Goal: Share content: Share content

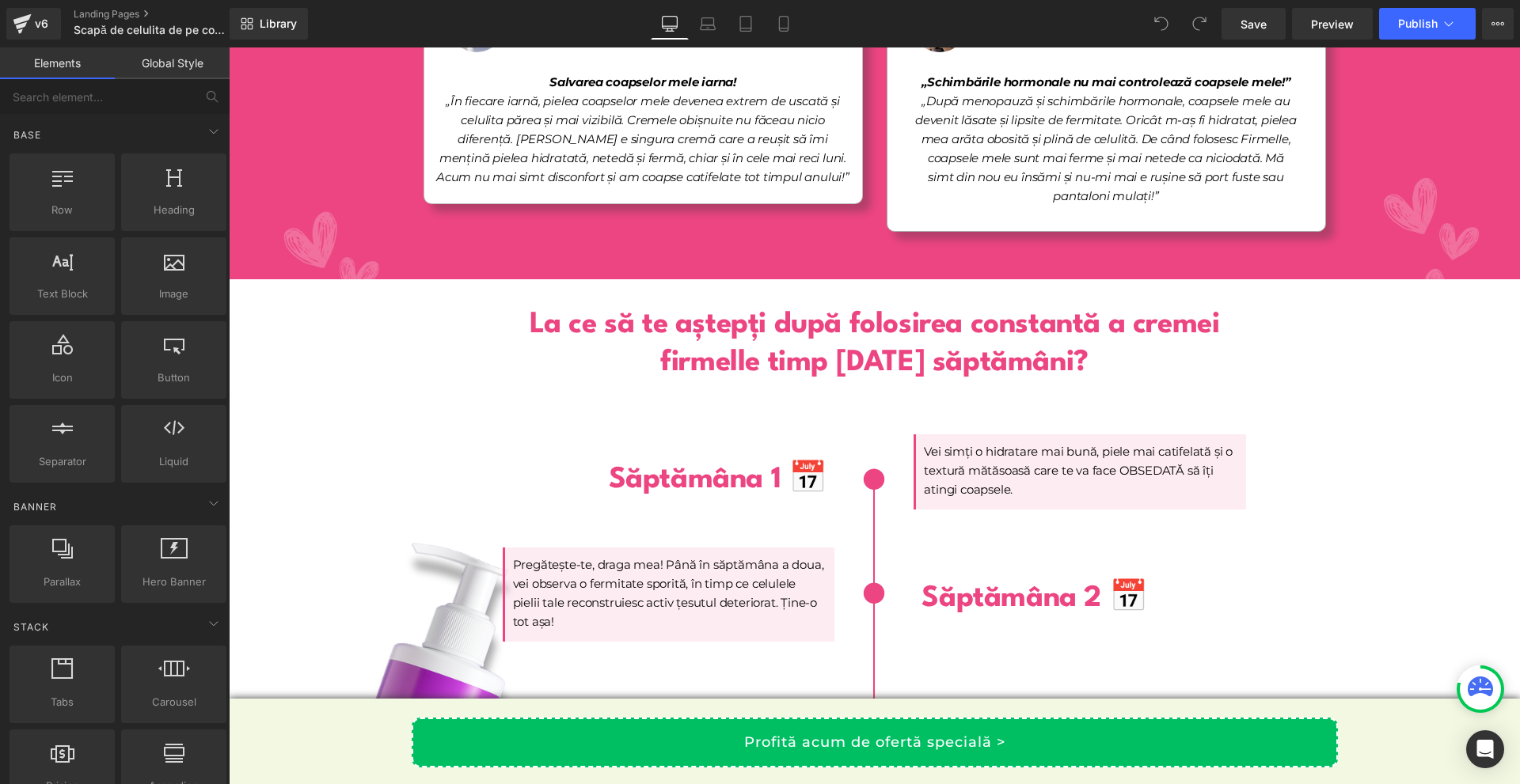
scroll to position [4037, 0]
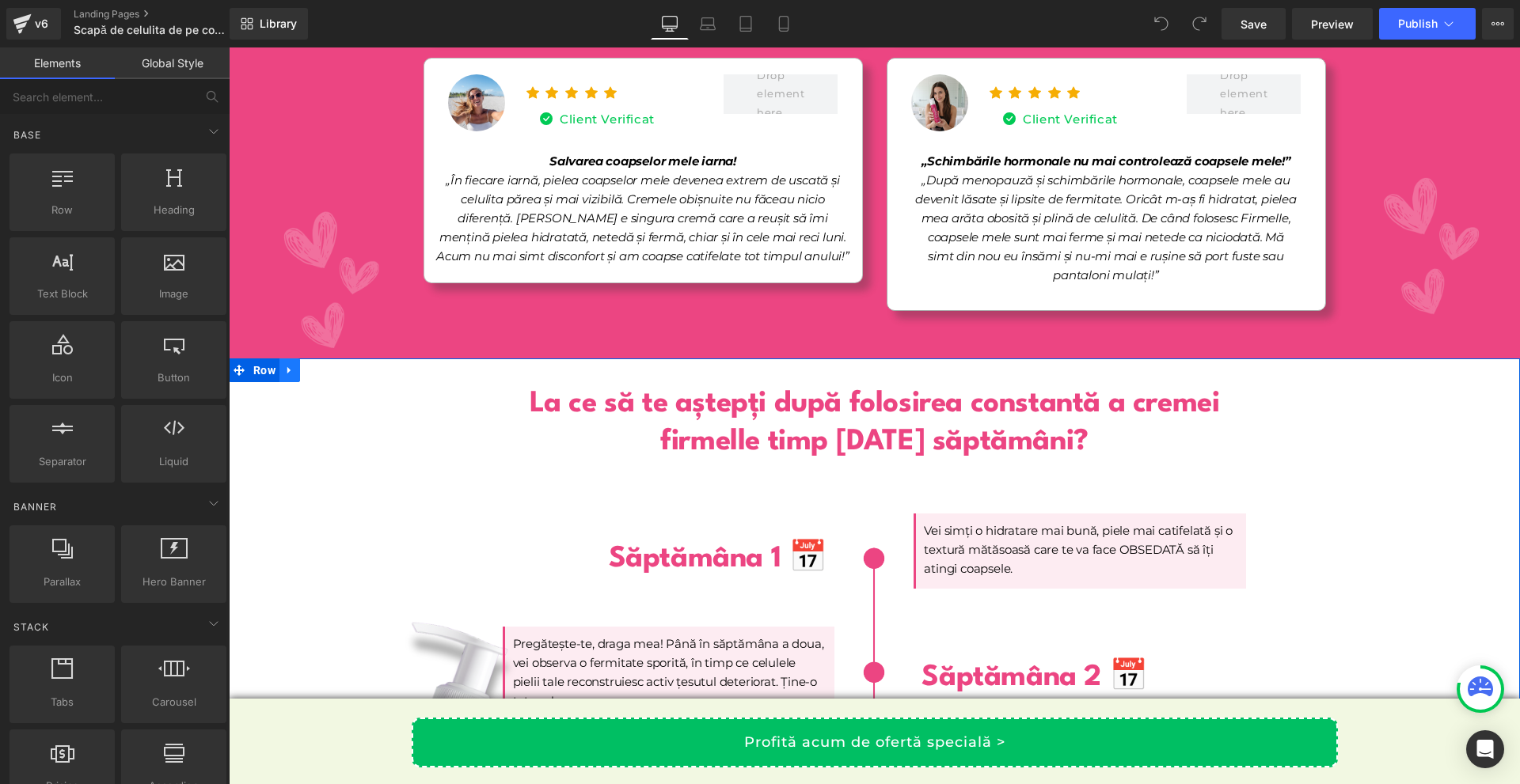
click at [289, 372] on icon at bounding box center [290, 370] width 11 height 11
click at [288, 371] on icon at bounding box center [290, 370] width 11 height 11
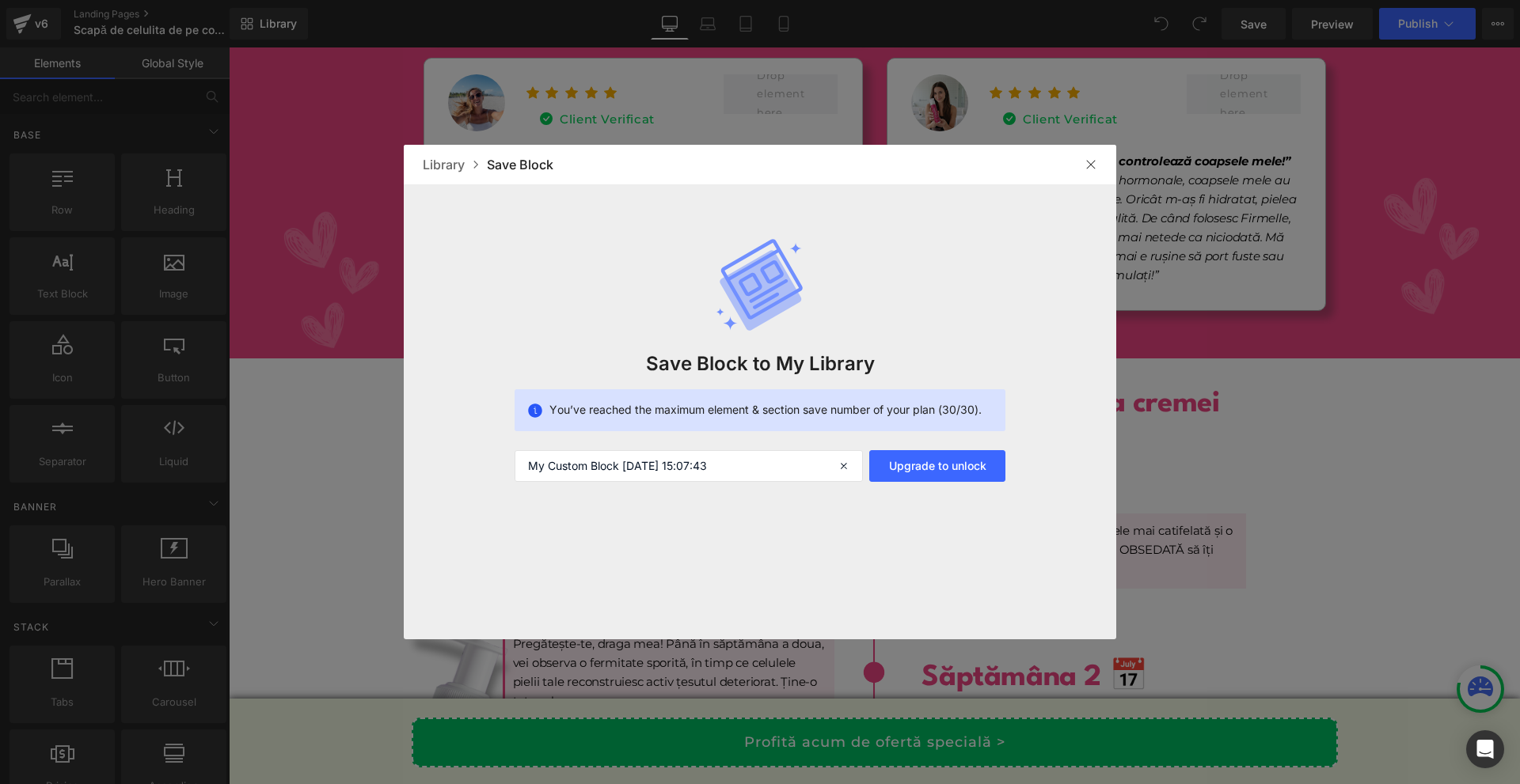
click at [1102, 164] on div at bounding box center [1090, 164] width 25 height 25
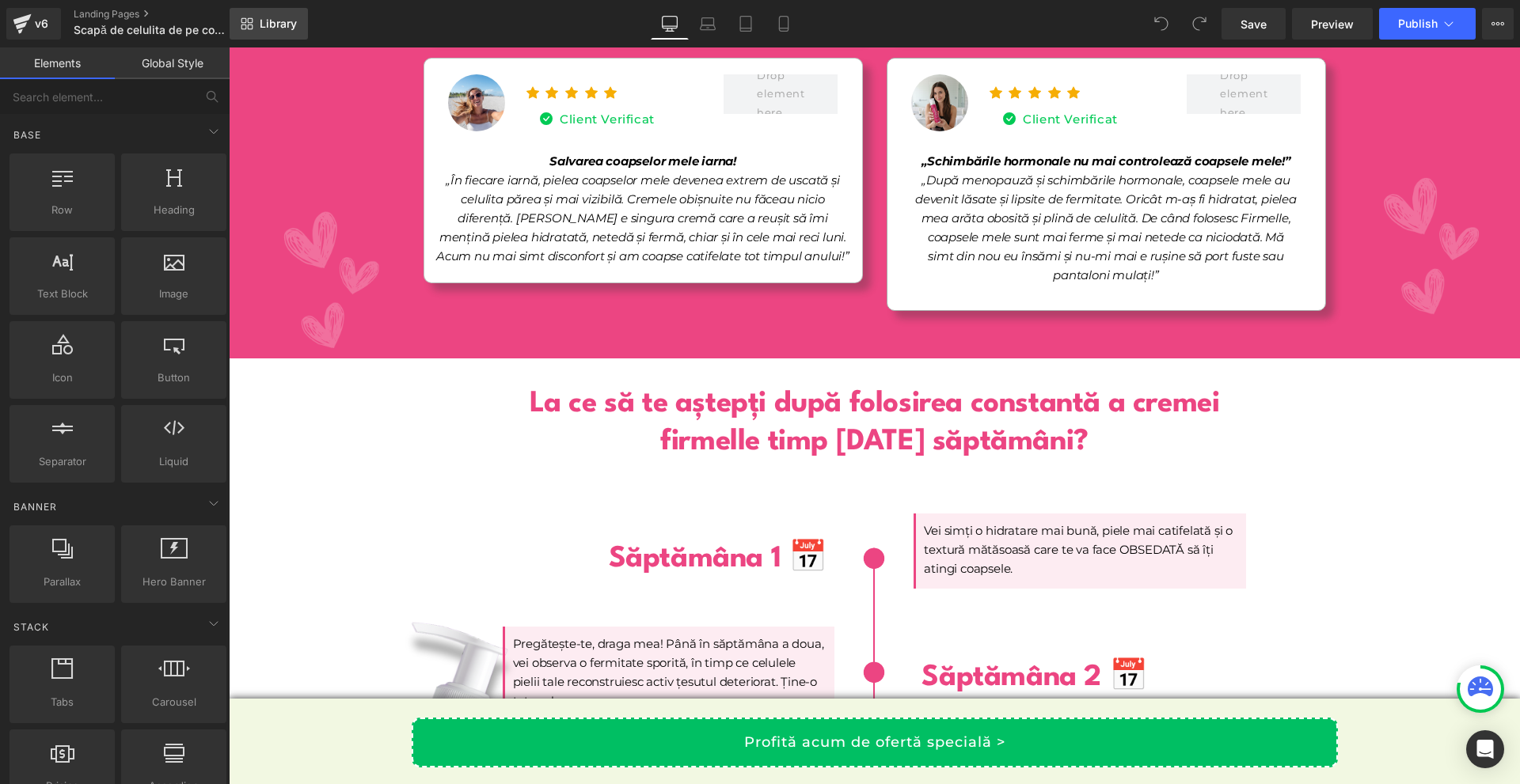
click at [246, 20] on icon at bounding box center [247, 23] width 12 height 12
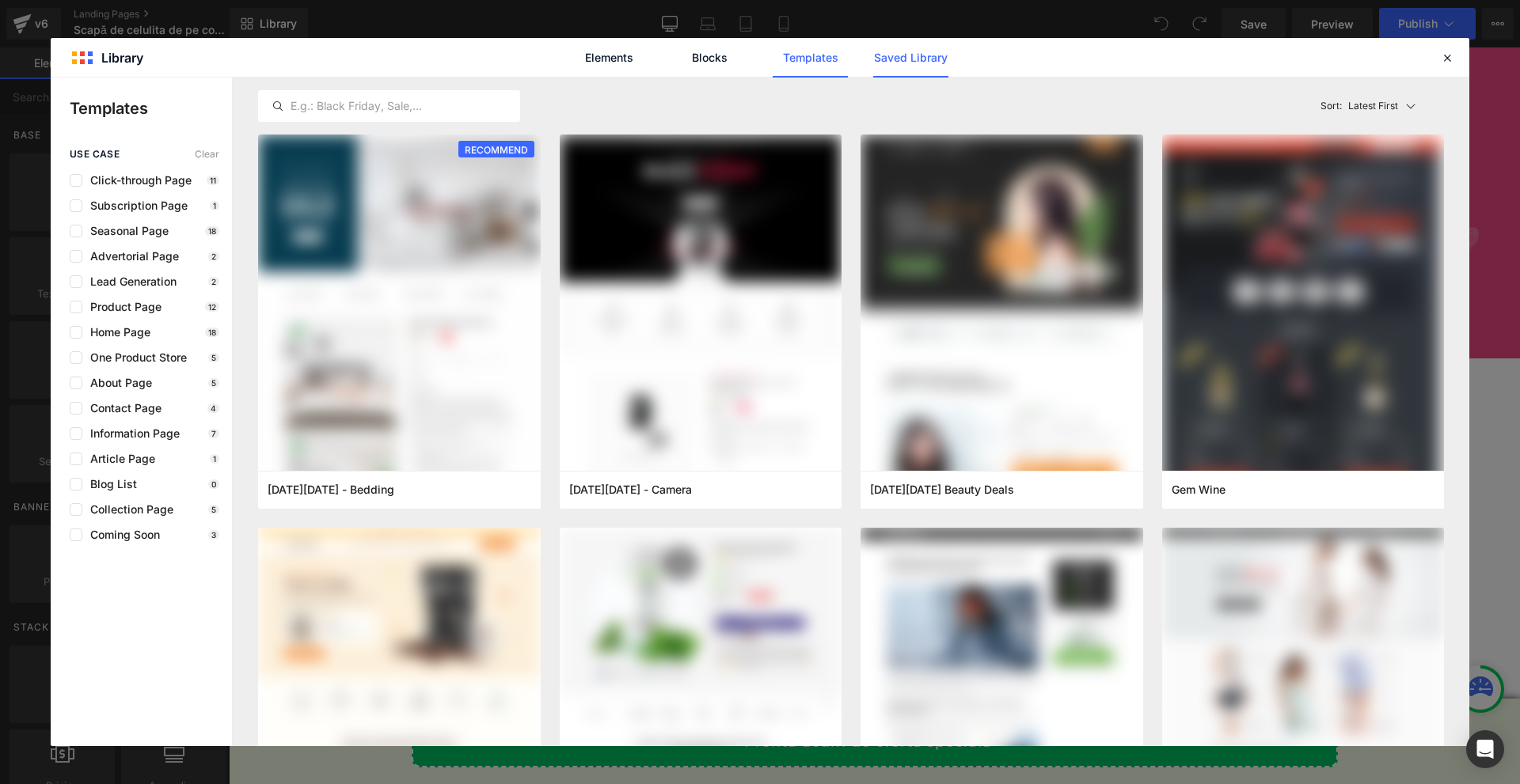
click at [886, 48] on link "Saved Library" at bounding box center [911, 57] width 76 height 39
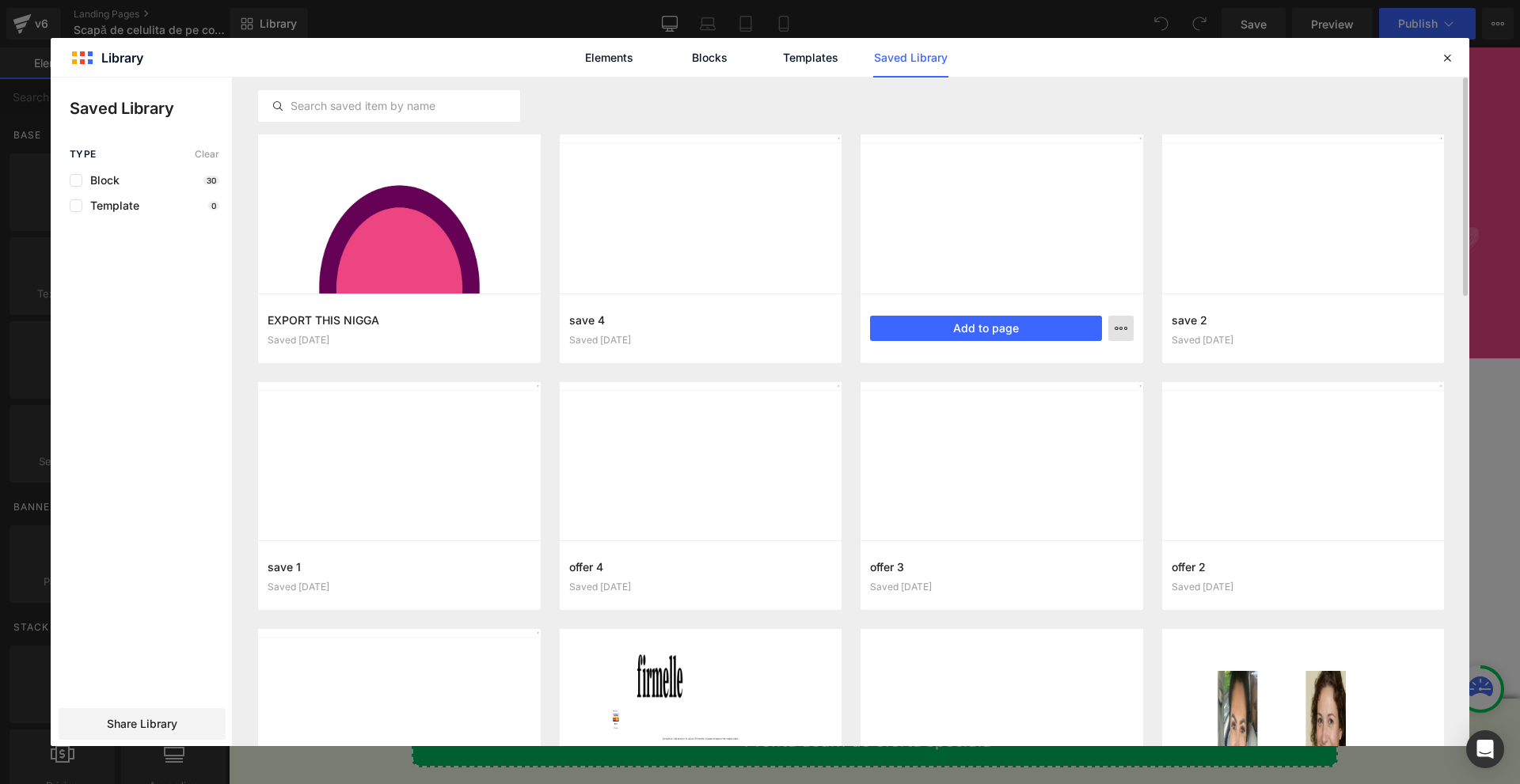
click at [1127, 332] on icon "button" at bounding box center [1120, 328] width 12 height 12
click at [1049, 393] on div "Delete" at bounding box center [1044, 397] width 181 height 33
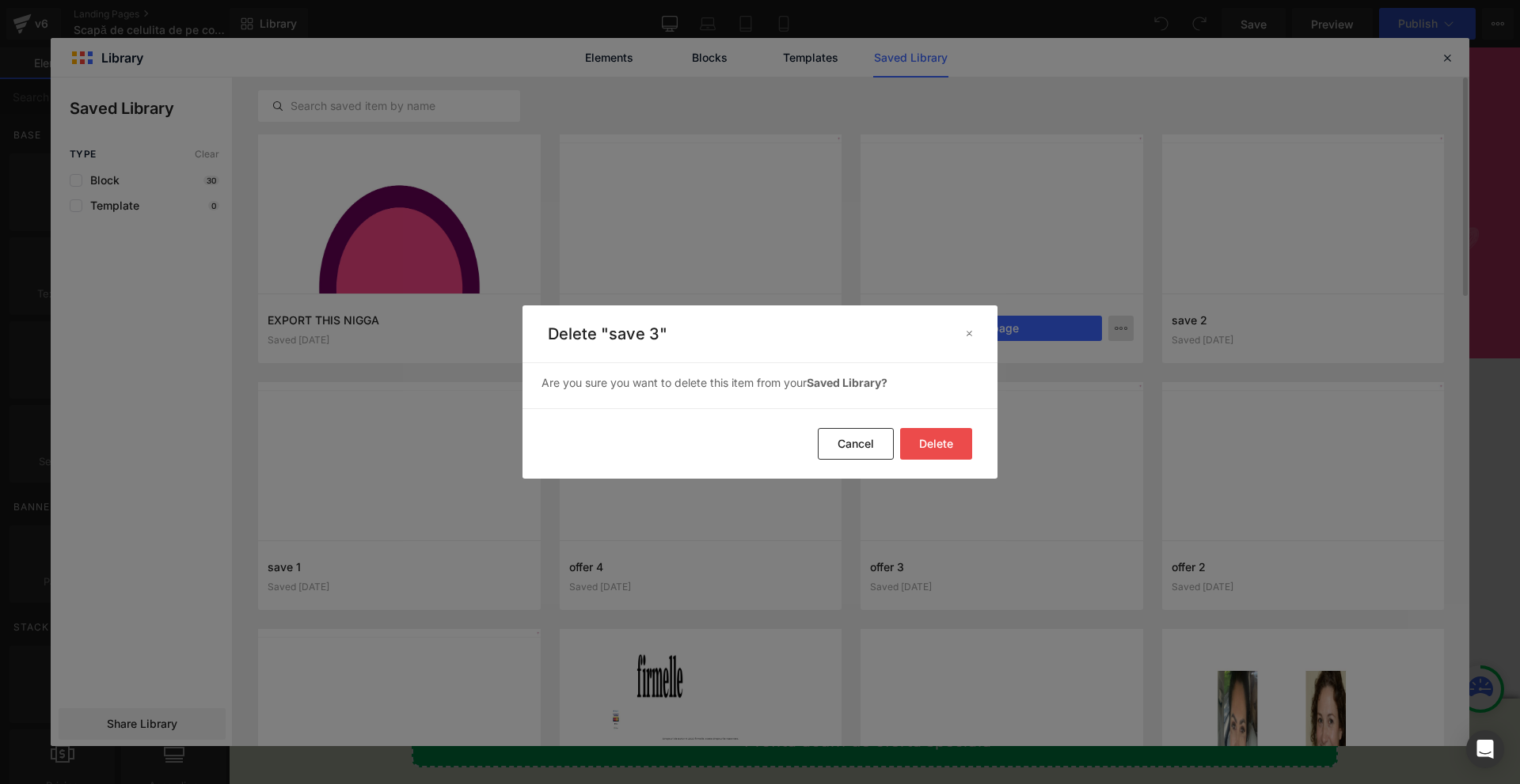
click at [926, 442] on button "Delete" at bounding box center [936, 444] width 72 height 32
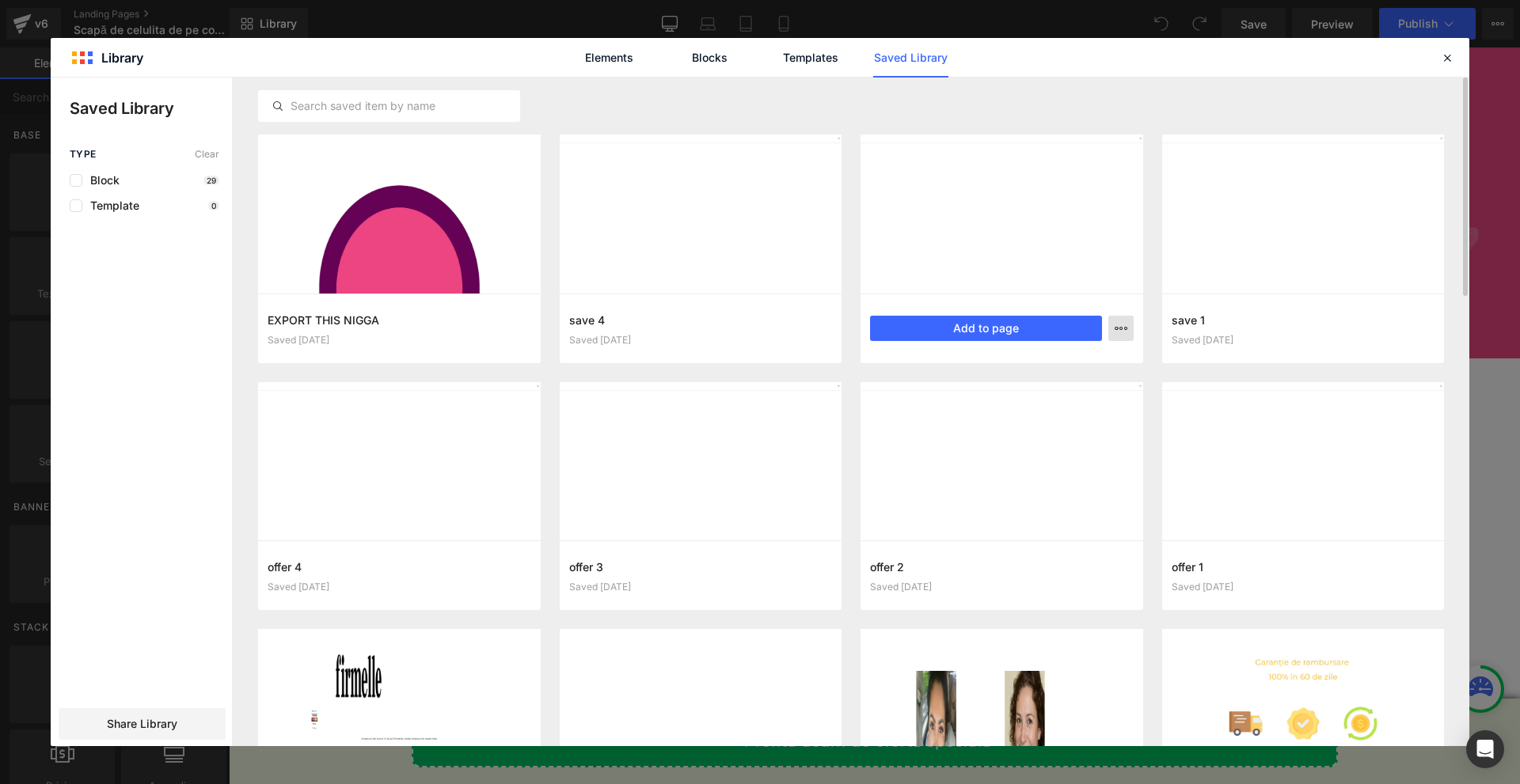
click at [1122, 323] on icon "button" at bounding box center [1120, 328] width 12 height 12
click at [1068, 385] on div "Delete" at bounding box center [1044, 397] width 181 height 33
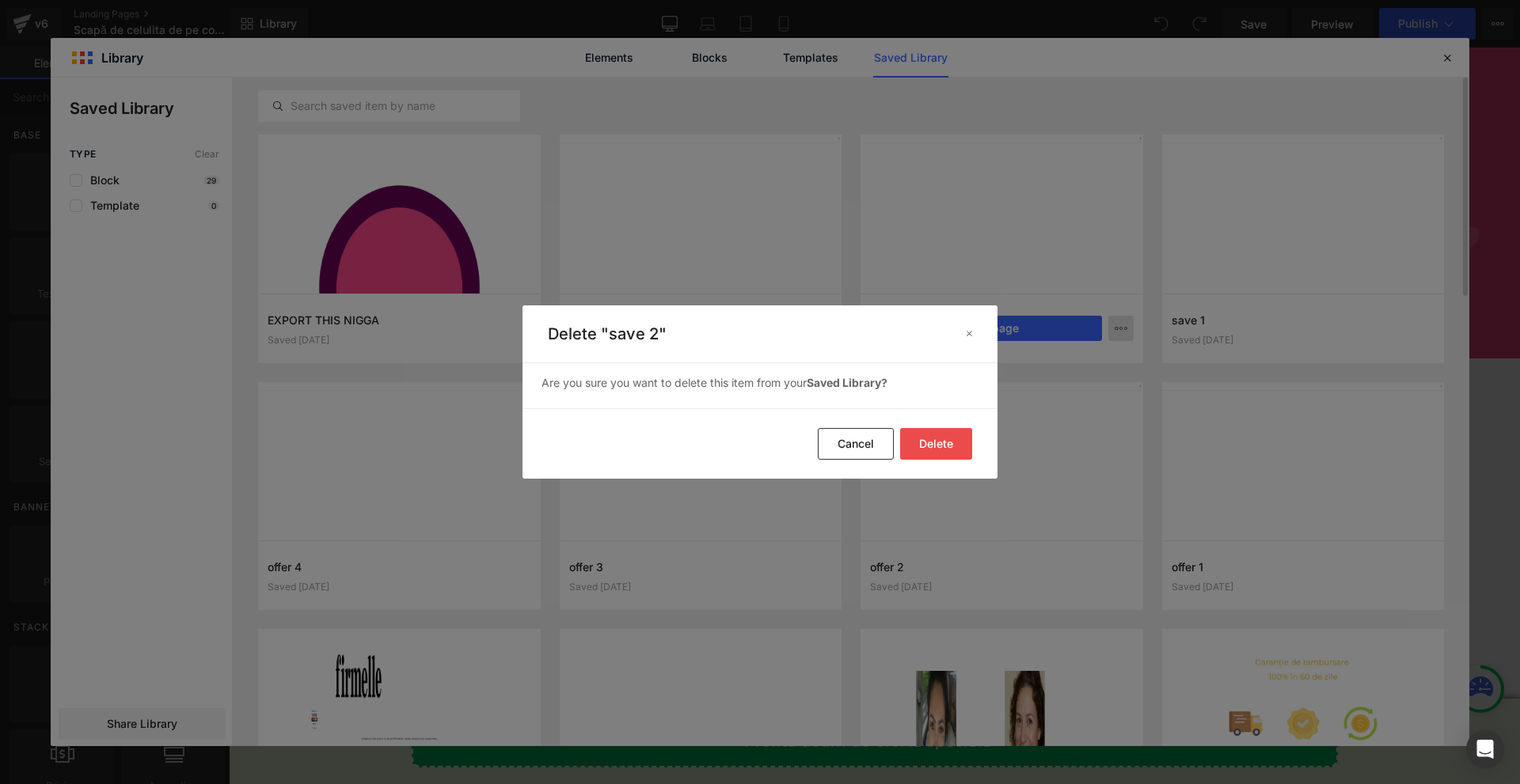
click at [956, 437] on button "Delete" at bounding box center [936, 444] width 72 height 32
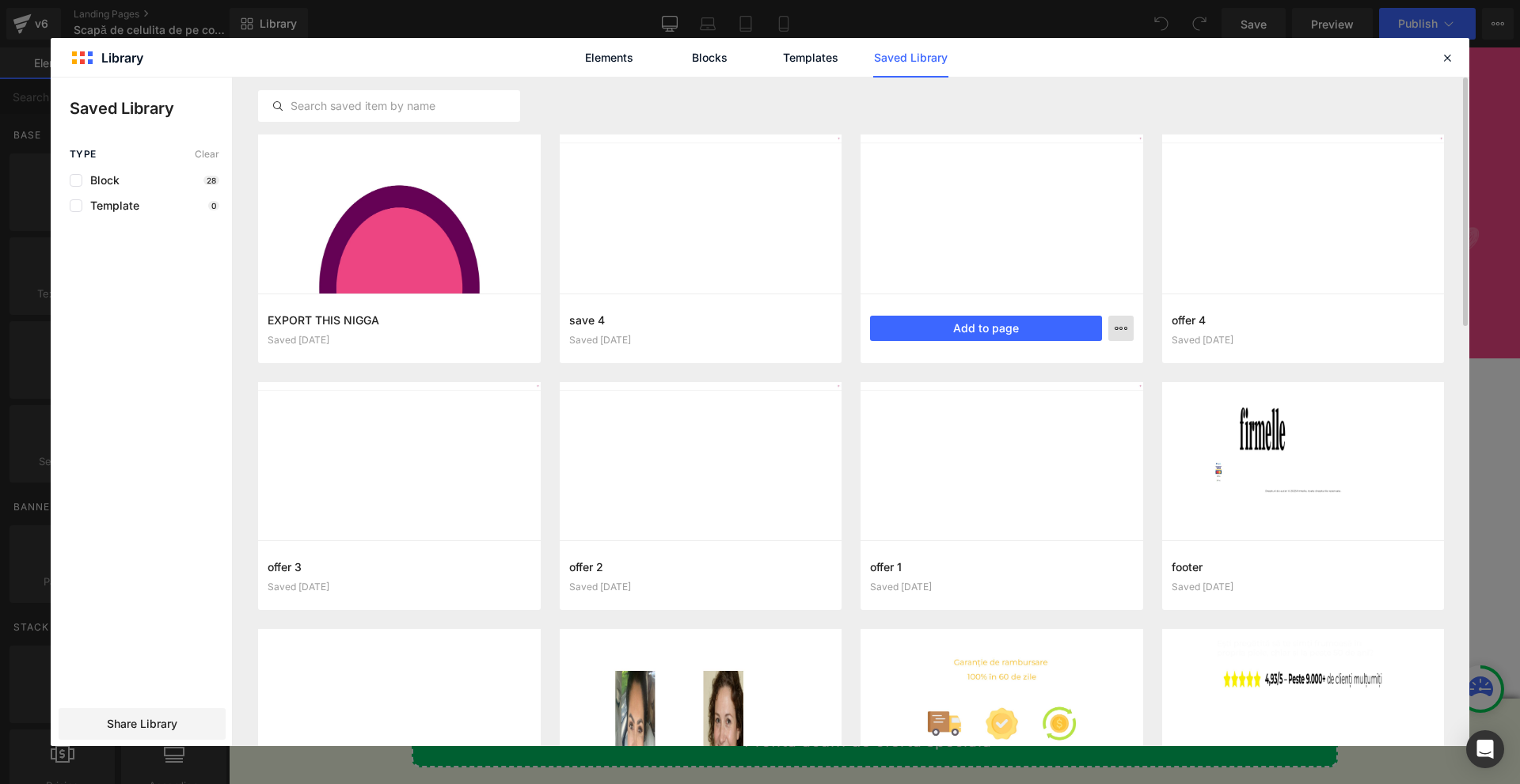
click at [1123, 329] on icon "button" at bounding box center [1120, 328] width 12 height 12
click at [1043, 402] on div "Delete" at bounding box center [1044, 397] width 181 height 33
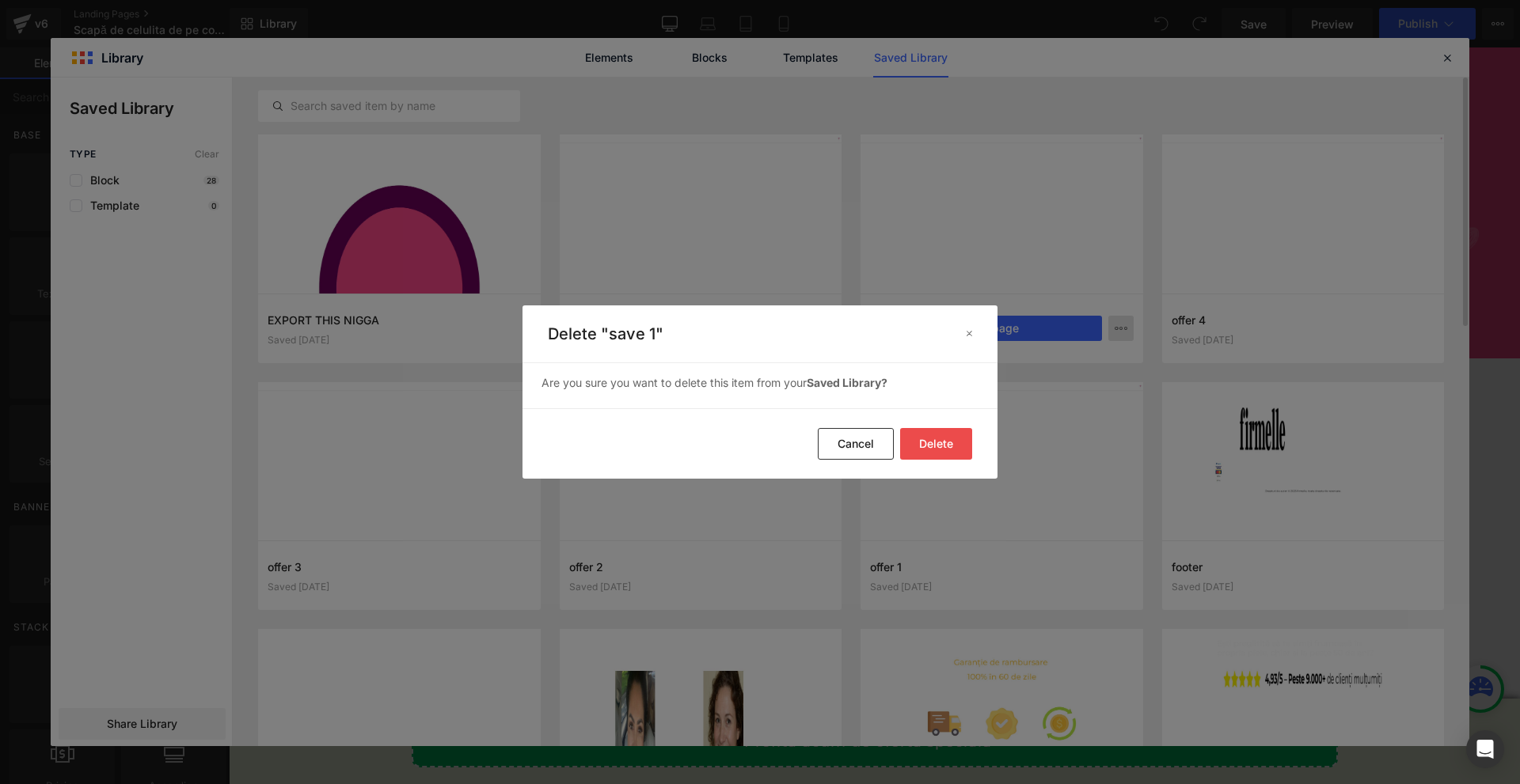
click at [936, 448] on button "Delete" at bounding box center [936, 444] width 72 height 32
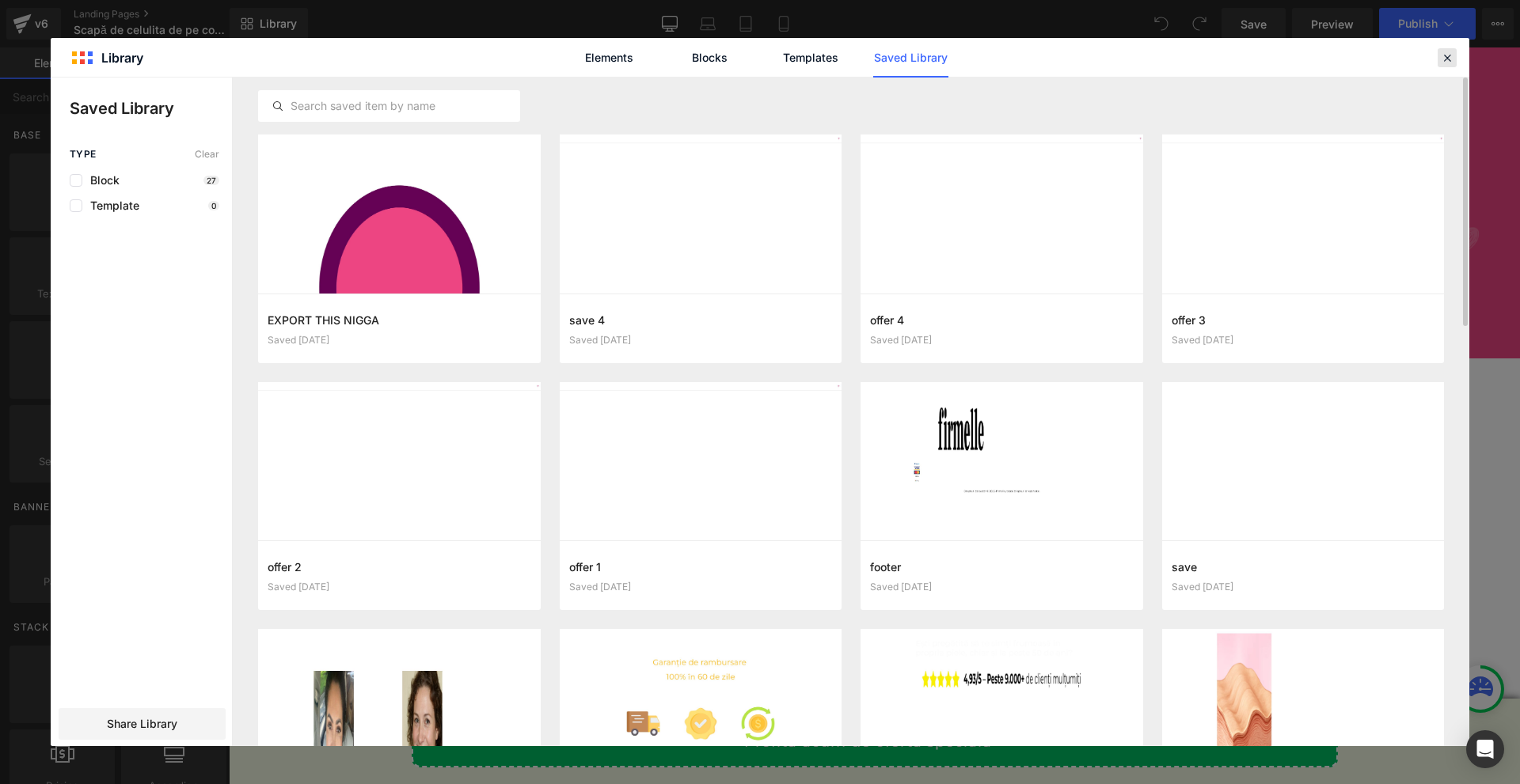
click at [1445, 67] on div at bounding box center [1447, 57] width 19 height 19
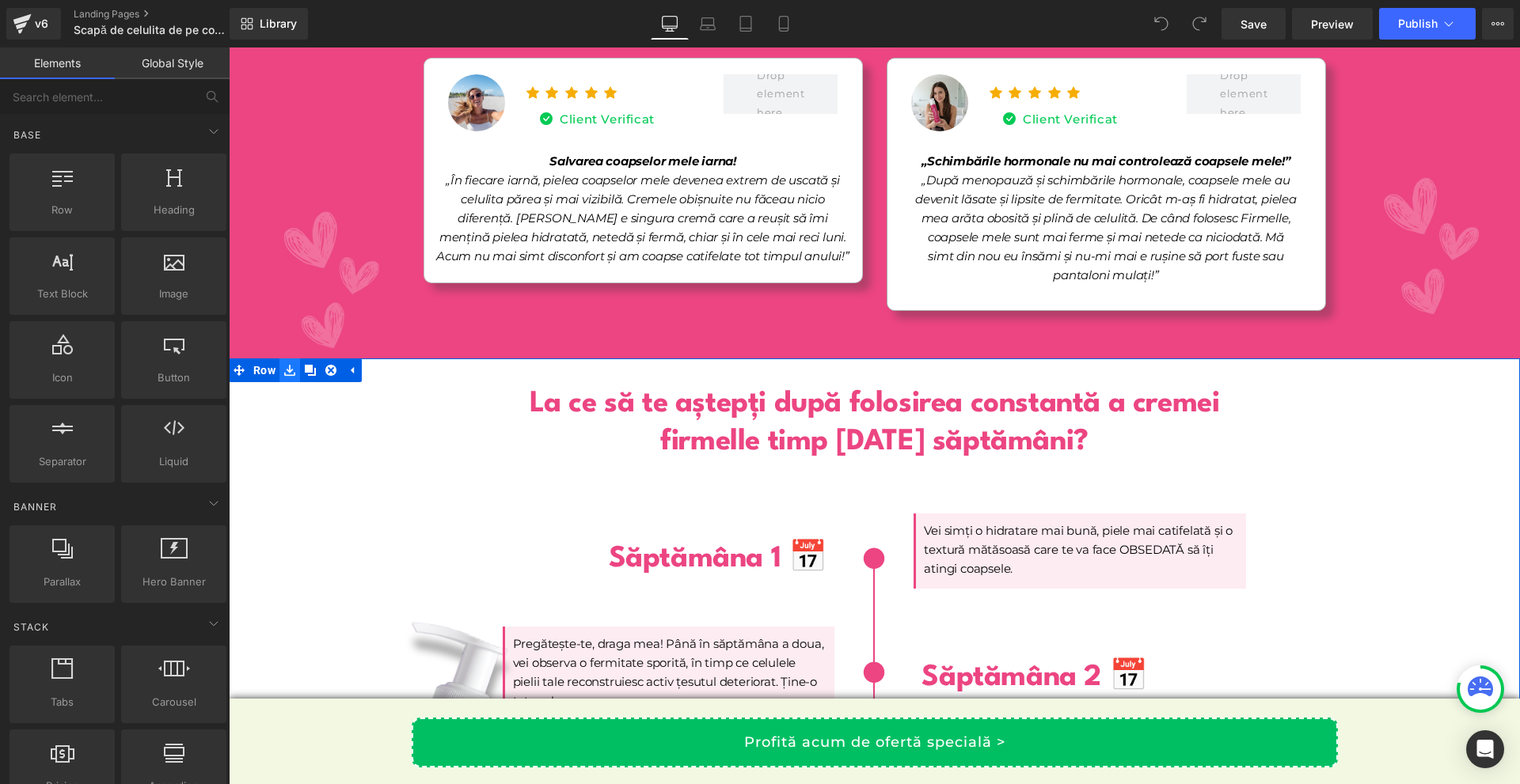
click at [287, 375] on icon at bounding box center [290, 371] width 11 height 11
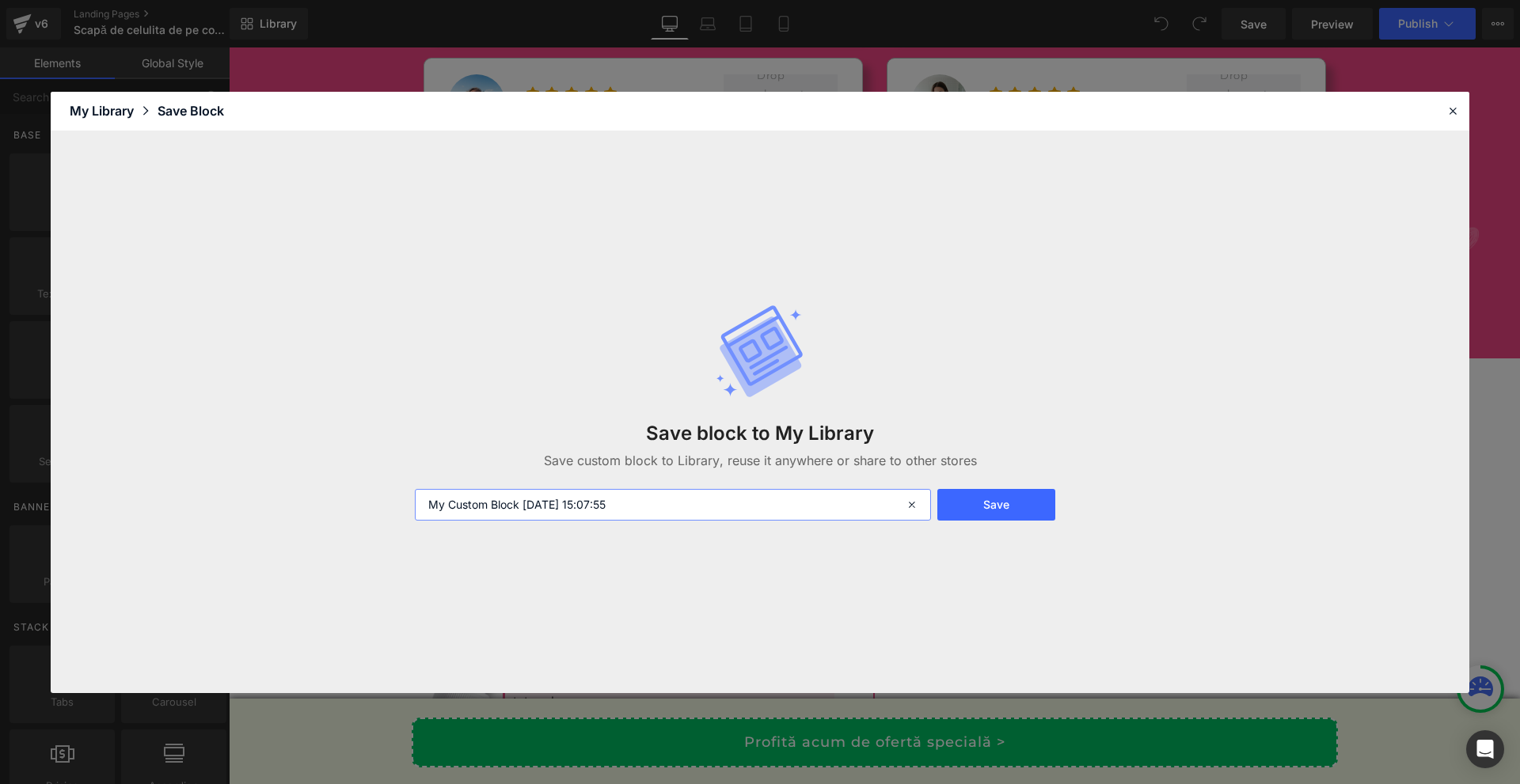
click at [538, 506] on input "My Custom Block [DATE] 15:07:55" at bounding box center [673, 505] width 517 height 32
type input "EXPORT"
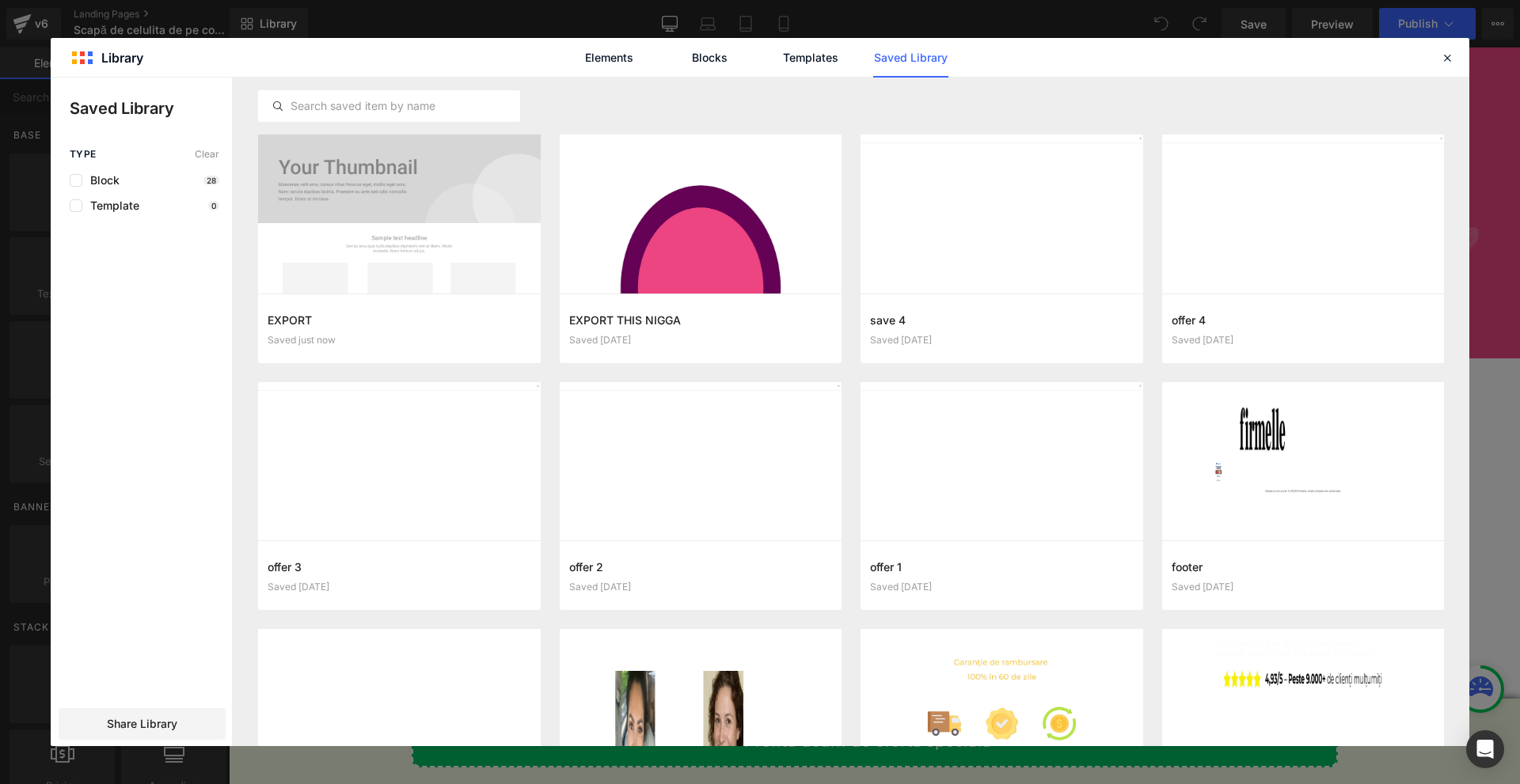
drag, startPoint x: 168, startPoint y: 715, endPoint x: 227, endPoint y: 552, distance: 173.3
click at [168, 713] on div "Share Library" at bounding box center [142, 724] width 167 height 32
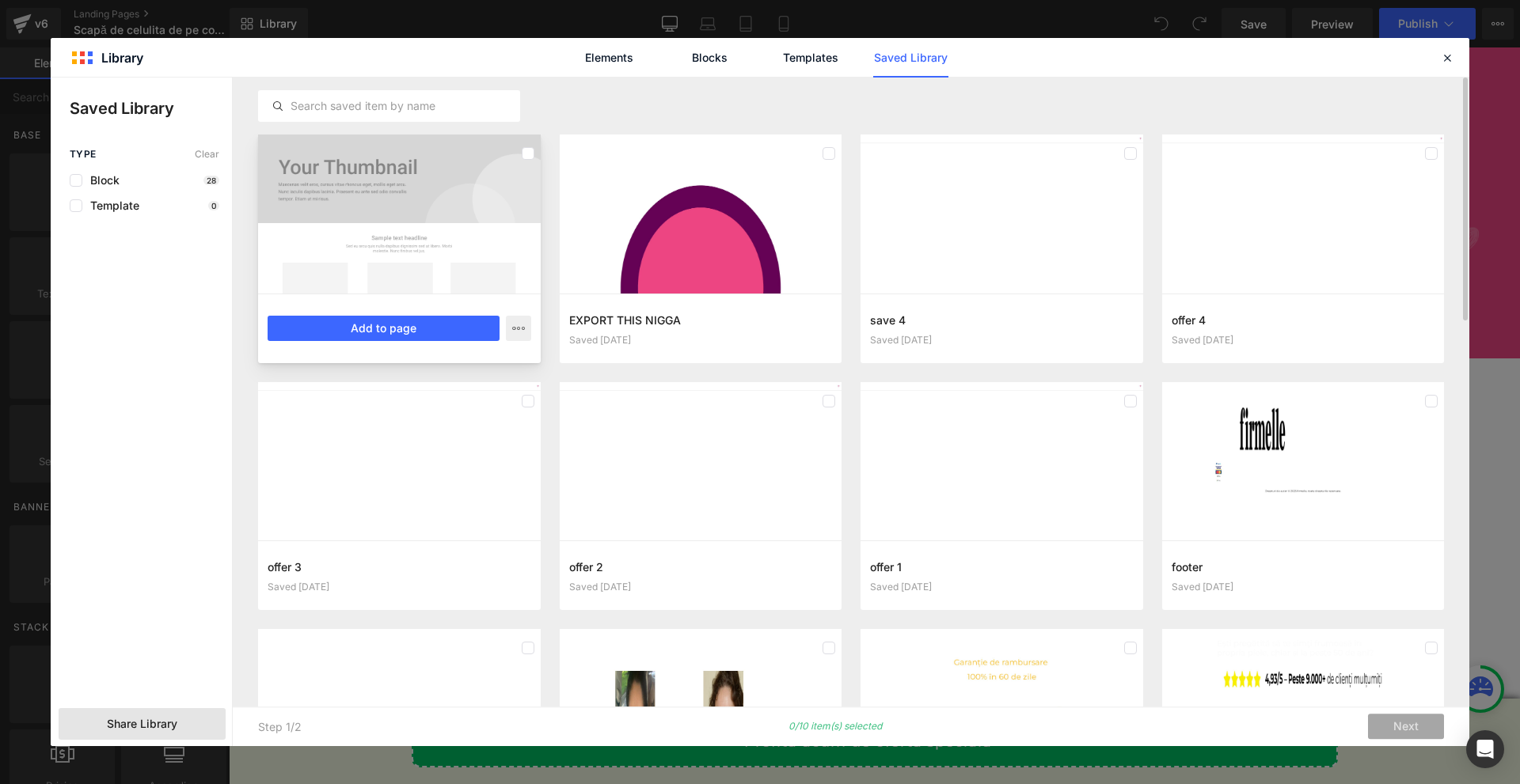
click at [405, 210] on div at bounding box center [400, 214] width 283 height 159
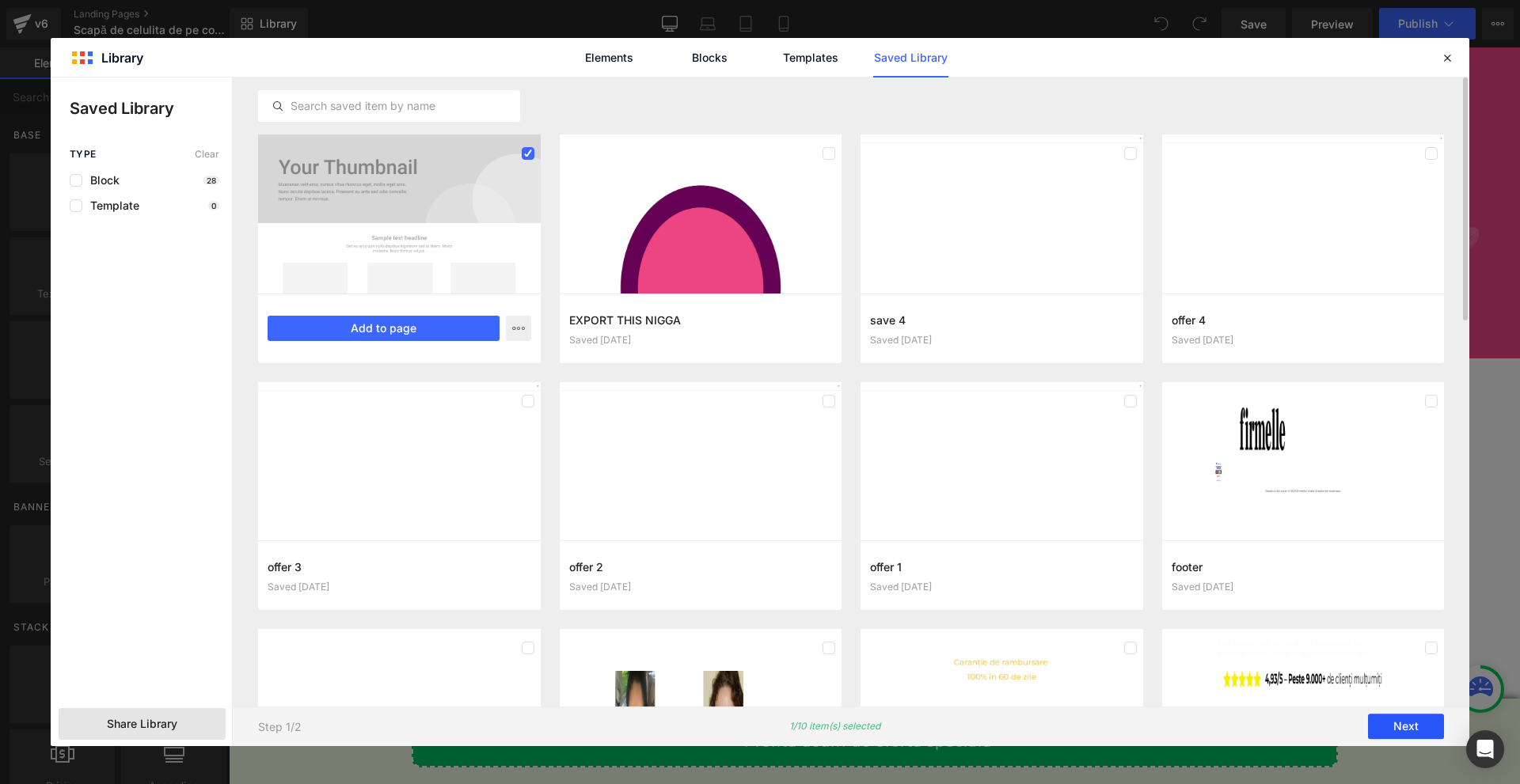
click at [1381, 729] on button "Next" at bounding box center [1405, 727] width 76 height 25
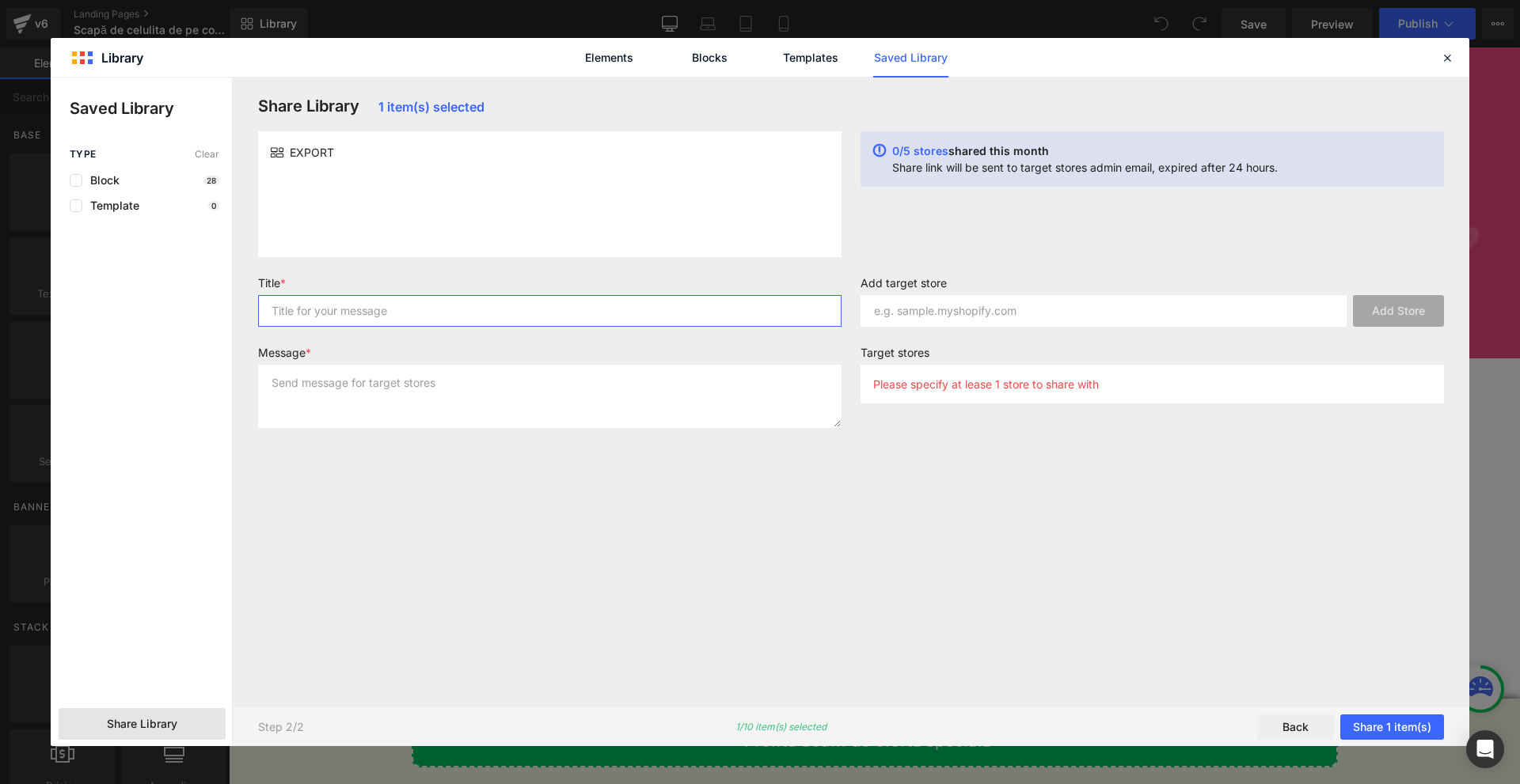
click at [740, 313] on input "text" at bounding box center [550, 311] width 584 height 32
click at [911, 301] on input "text" at bounding box center [1104, 311] width 486 height 32
paste input "[DOMAIN_NAME]"
type input "[DOMAIN_NAME]"
click at [633, 327] on div "Title *" at bounding box center [550, 308] width 603 height 63
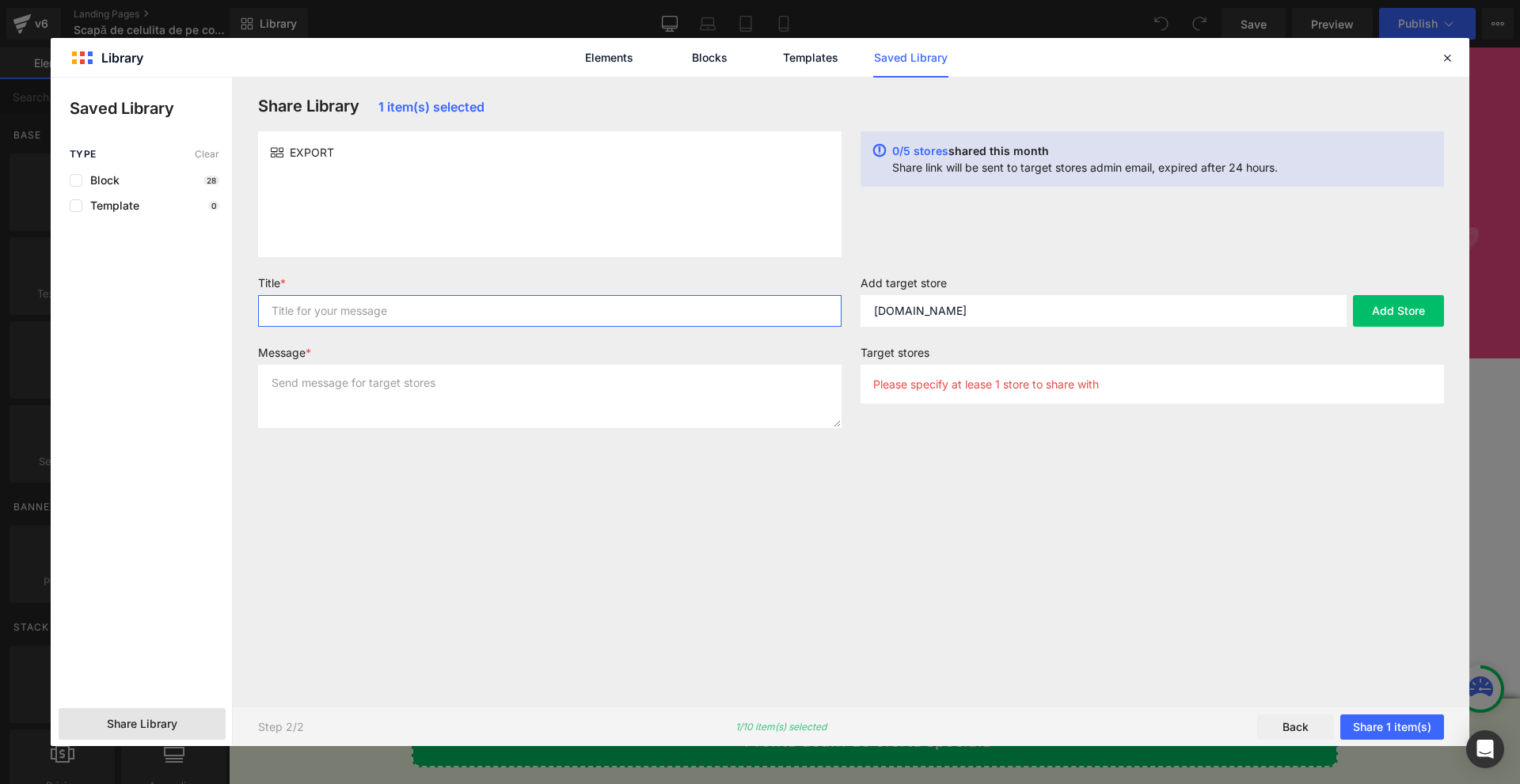
click at [600, 312] on input "text" at bounding box center [550, 311] width 584 height 32
type input "asd"
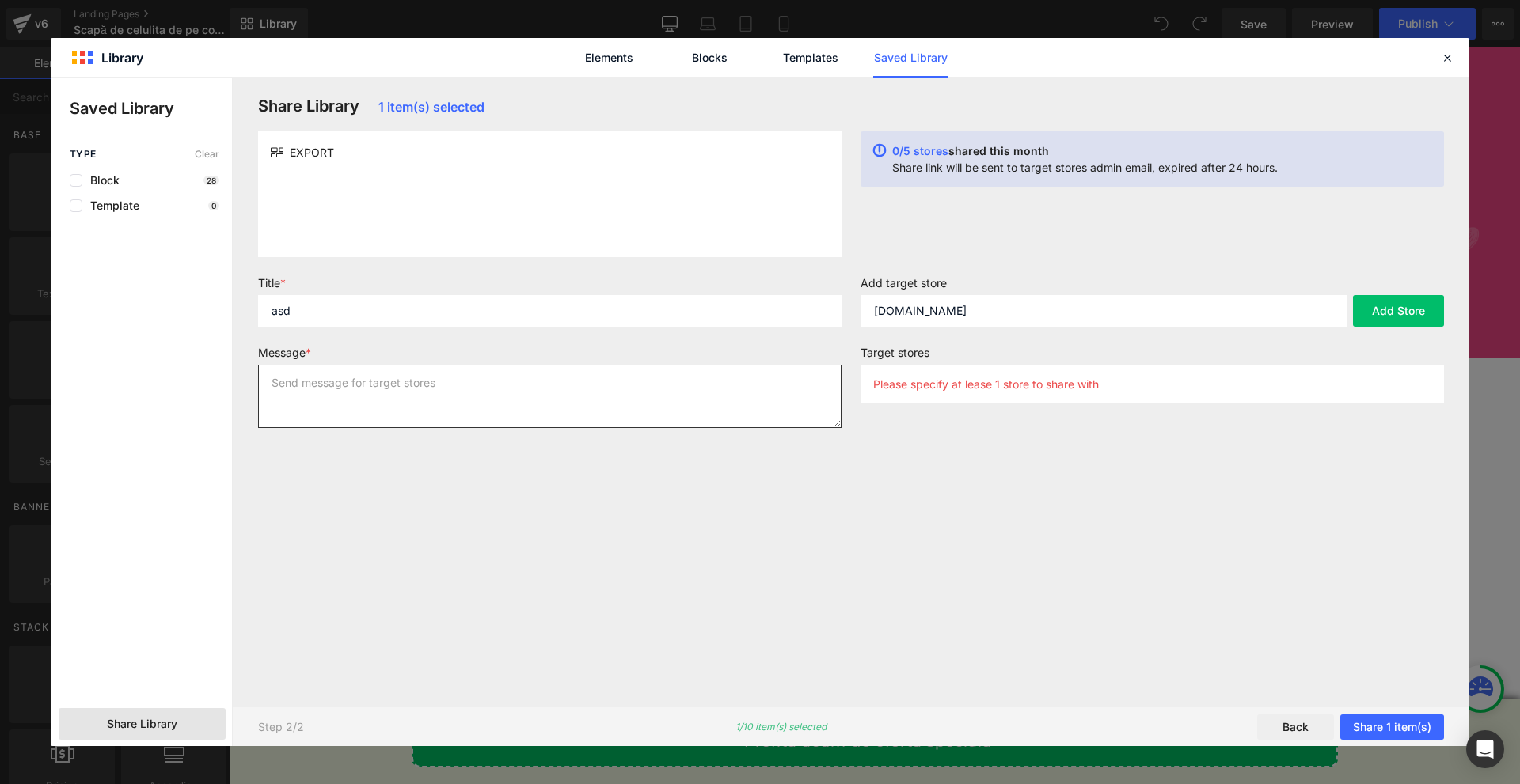
click at [428, 365] on textarea at bounding box center [550, 397] width 584 height 63
type textarea "asd"
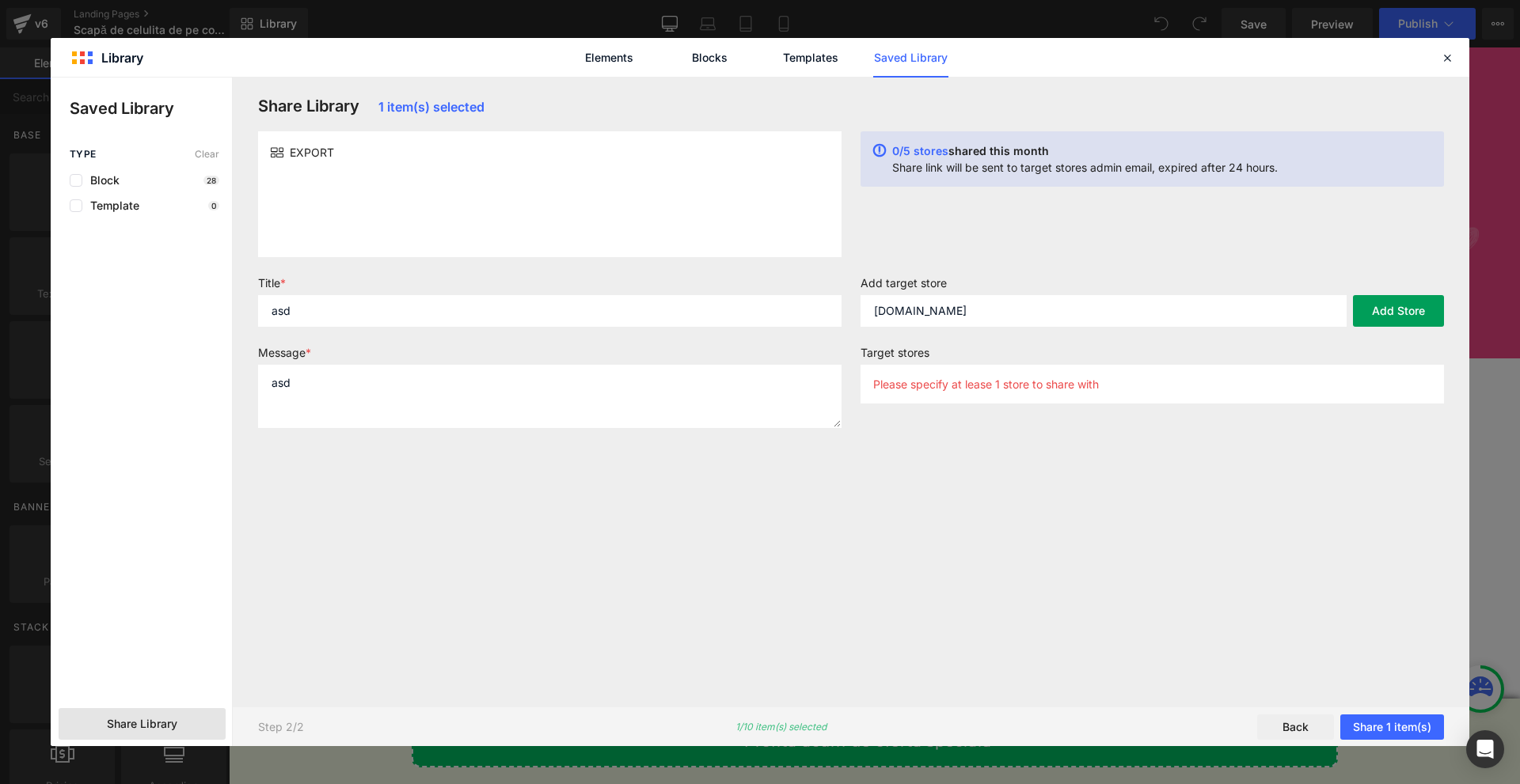
click at [1442, 313] on button "Add Store" at bounding box center [1399, 311] width 91 height 32
click at [1389, 724] on button "Share 1 item(s)" at bounding box center [1392, 727] width 103 height 25
